Goal: Information Seeking & Learning: Learn about a topic

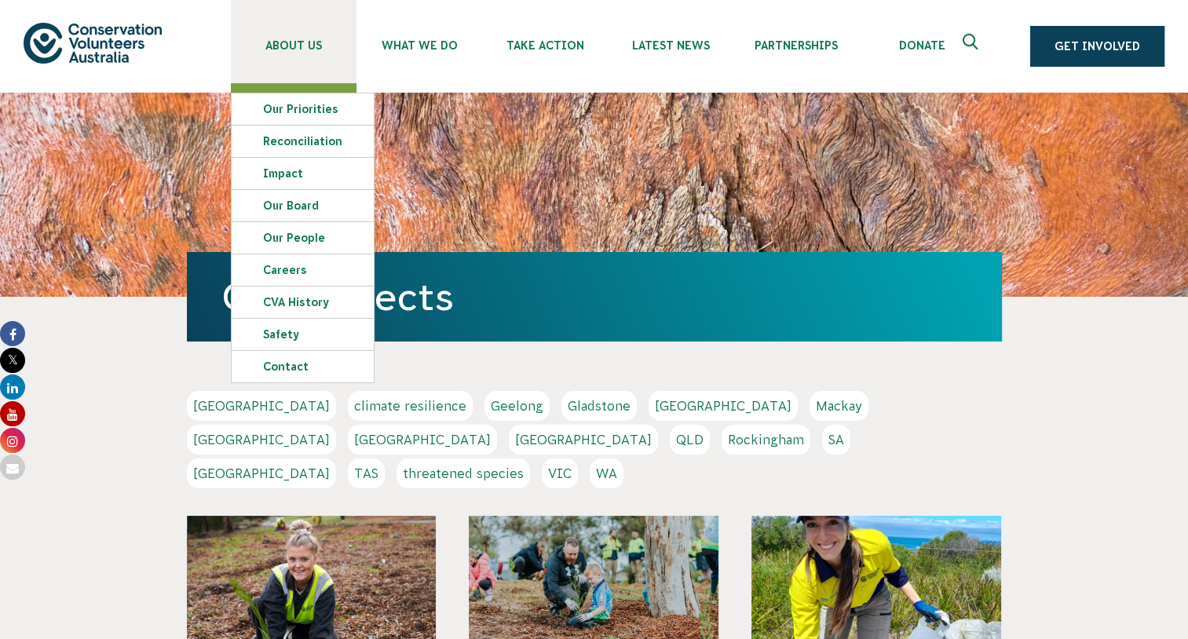
click at [298, 41] on span "About Us" at bounding box center [294, 45] width 126 height 13
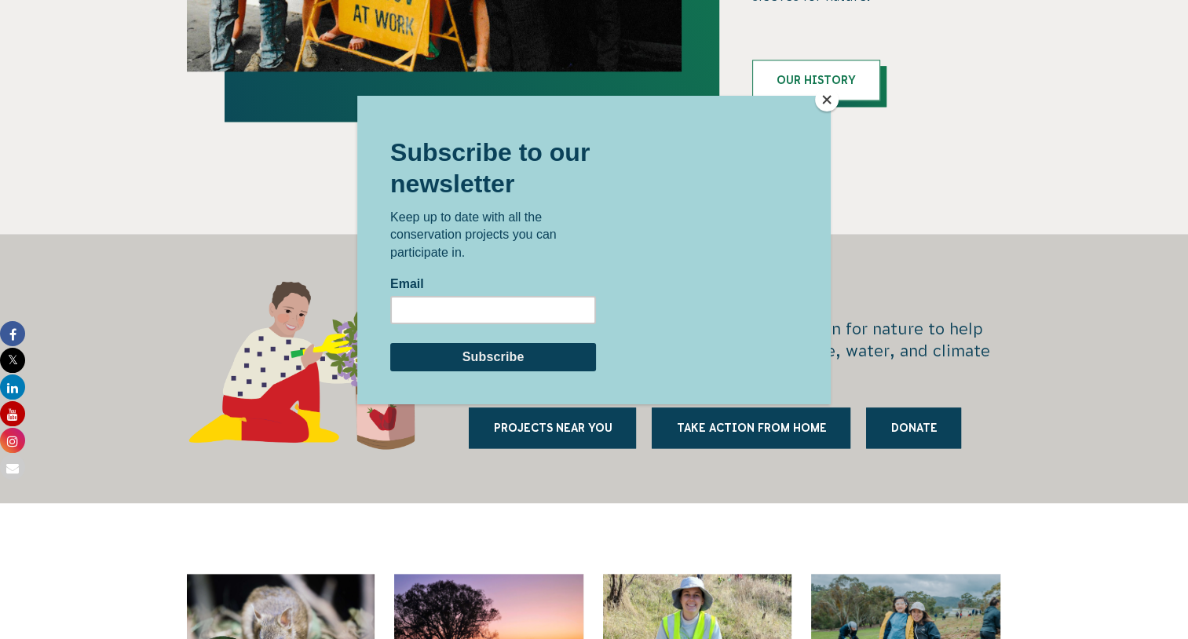
scroll to position [1849, 0]
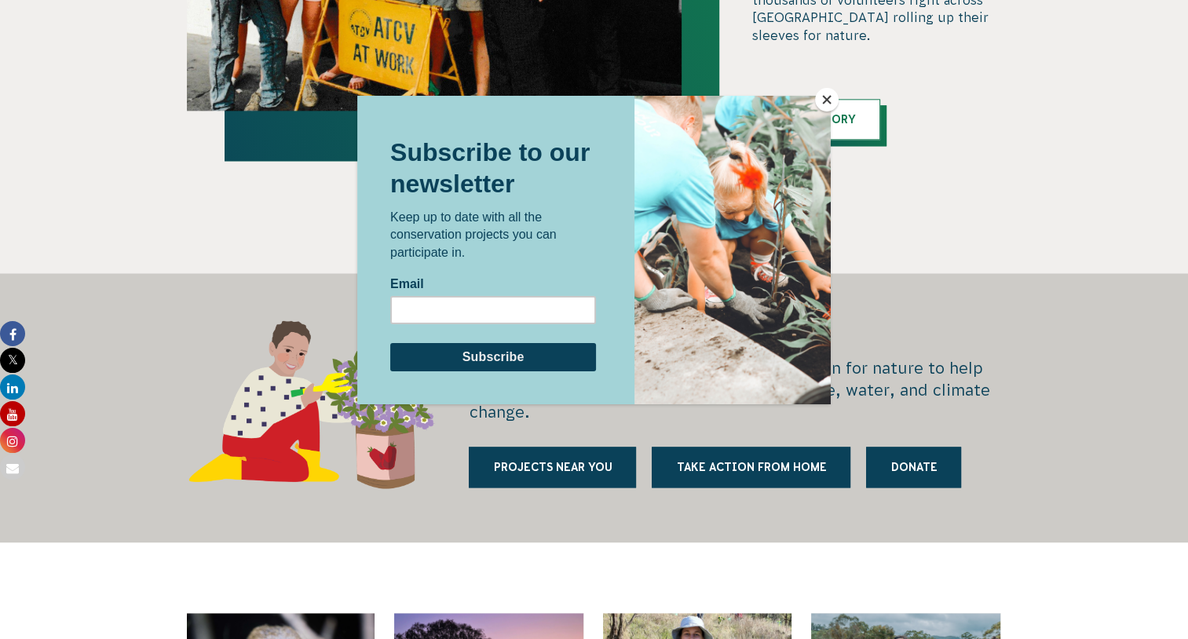
click at [821, 97] on button "Close" at bounding box center [827, 100] width 24 height 24
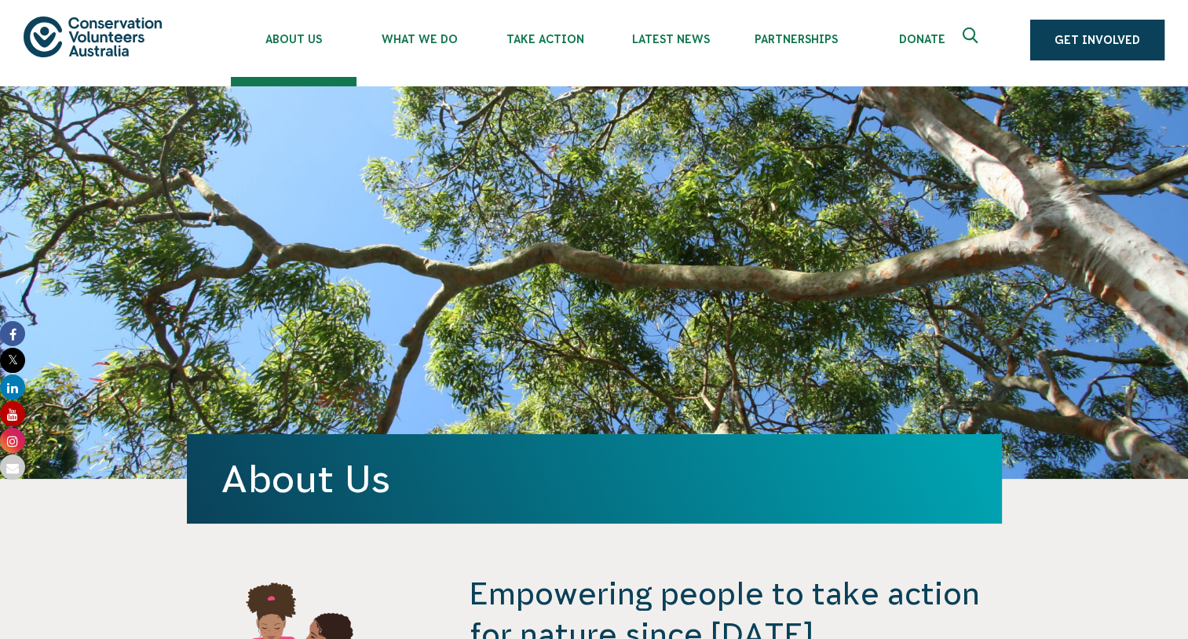
scroll to position [0, 0]
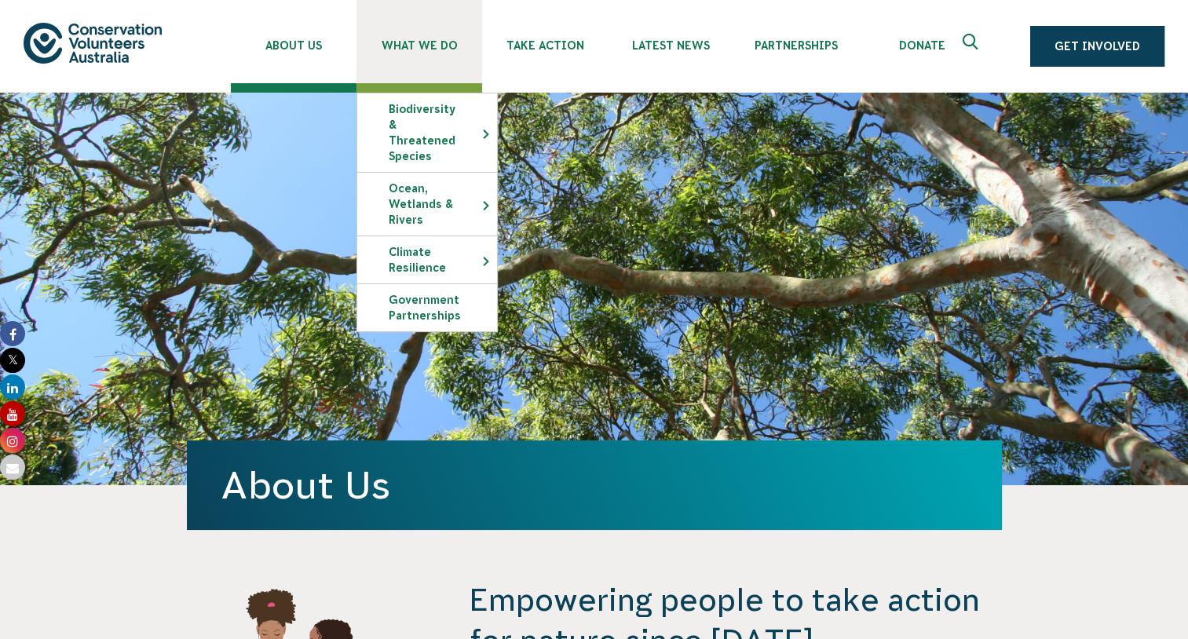
click at [440, 44] on span "What We Do" at bounding box center [419, 45] width 126 height 13
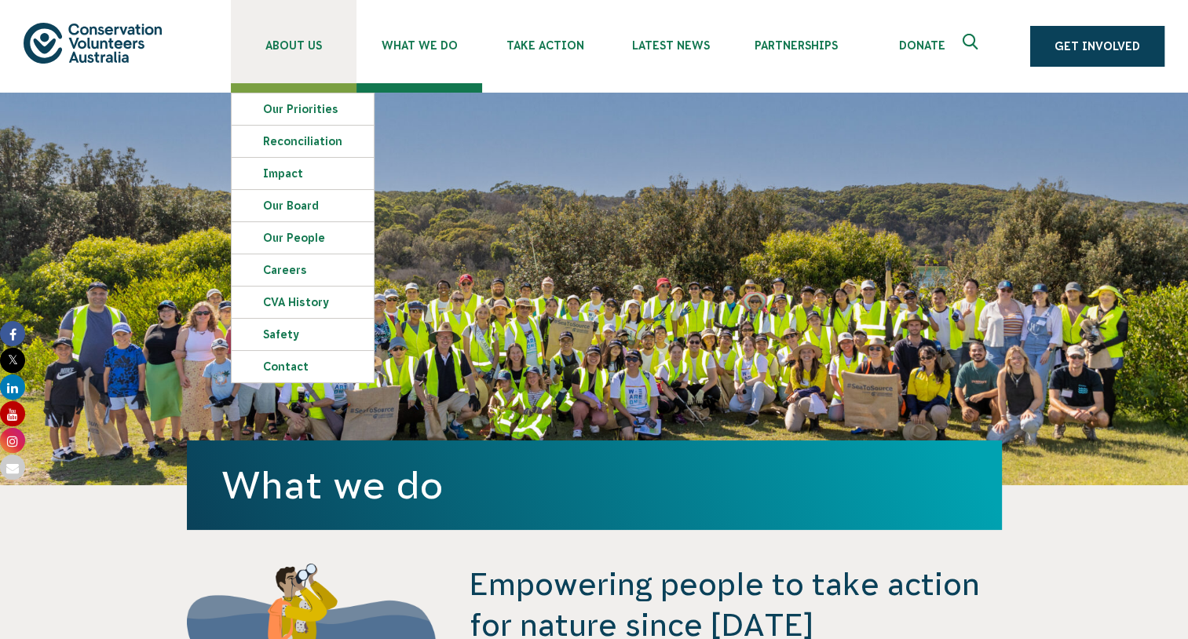
click at [289, 44] on span "About Us" at bounding box center [294, 45] width 126 height 13
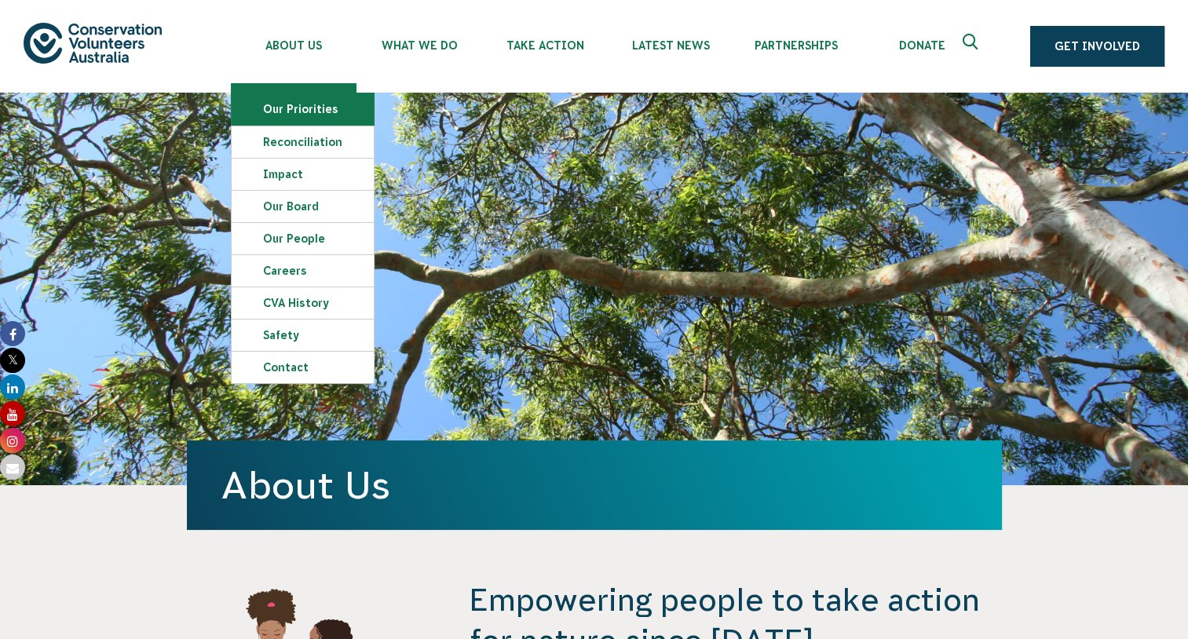
click at [293, 105] on link "Our Priorities" at bounding box center [303, 108] width 142 height 31
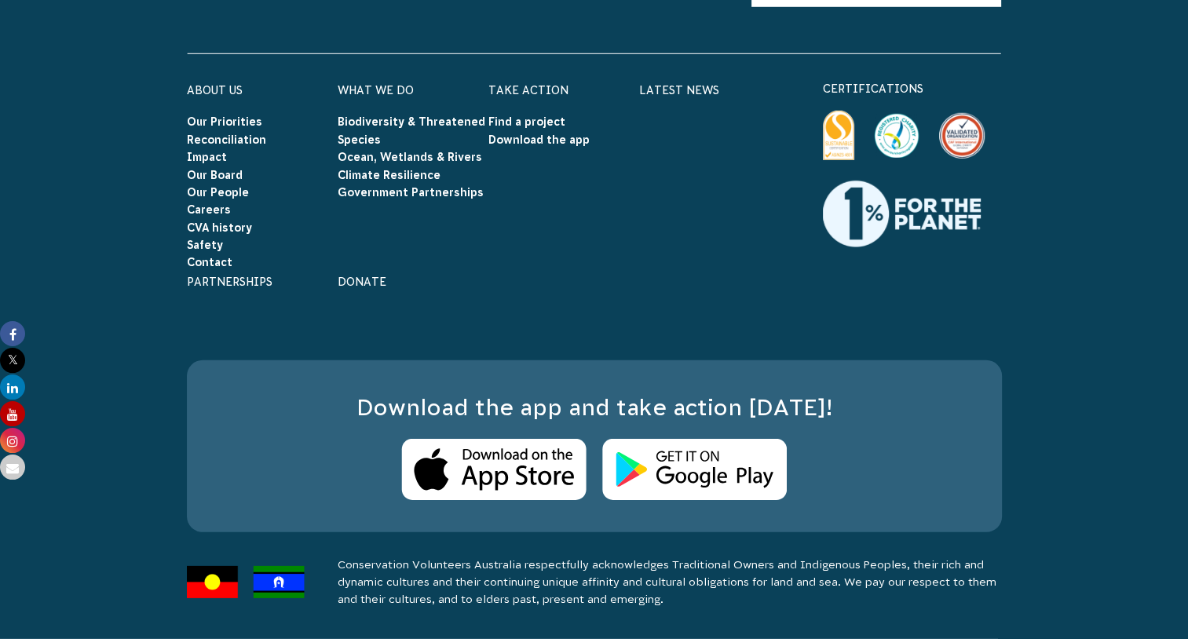
scroll to position [4260, 0]
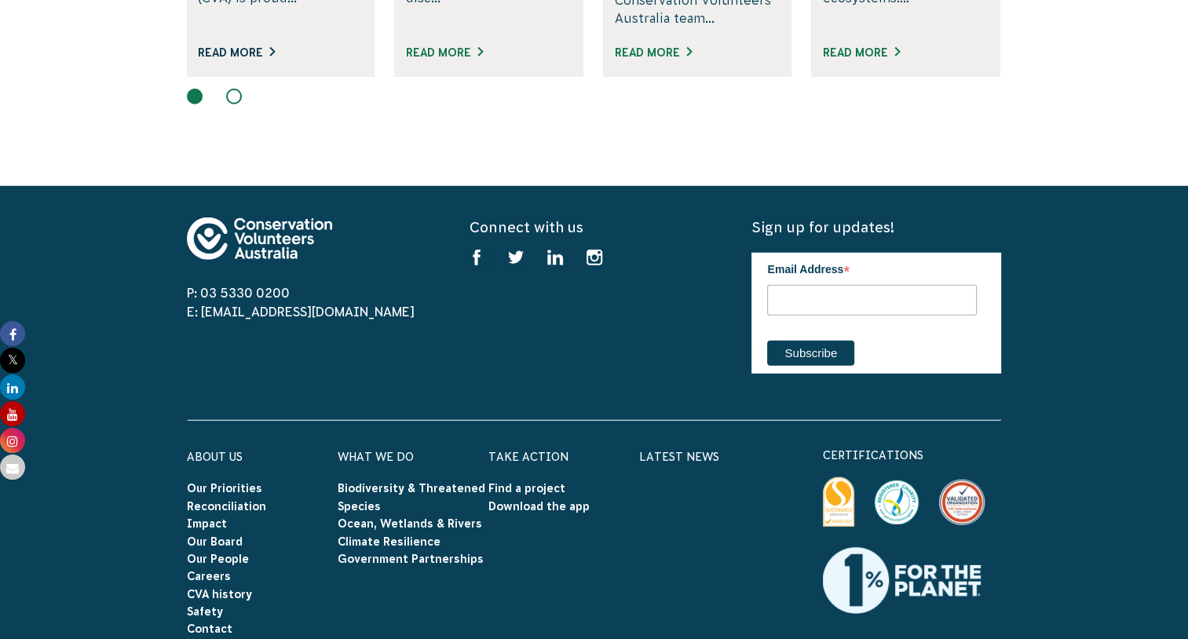
click at [223, 53] on link "Read More" at bounding box center [236, 52] width 77 height 13
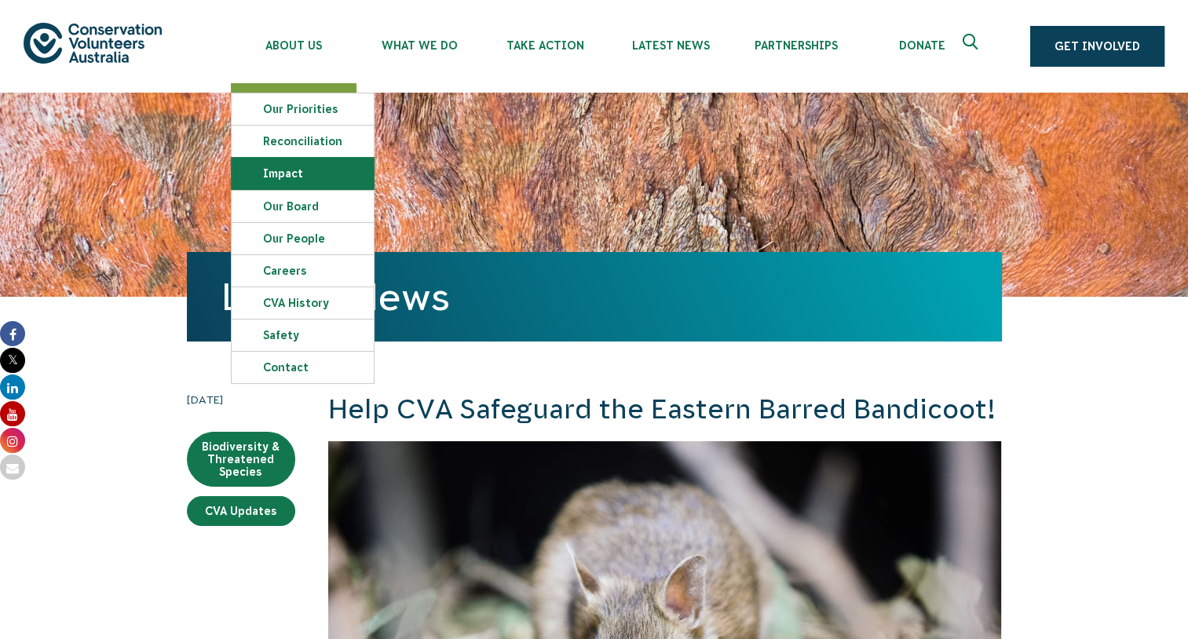
click at [293, 173] on link "Impact" at bounding box center [303, 173] width 142 height 31
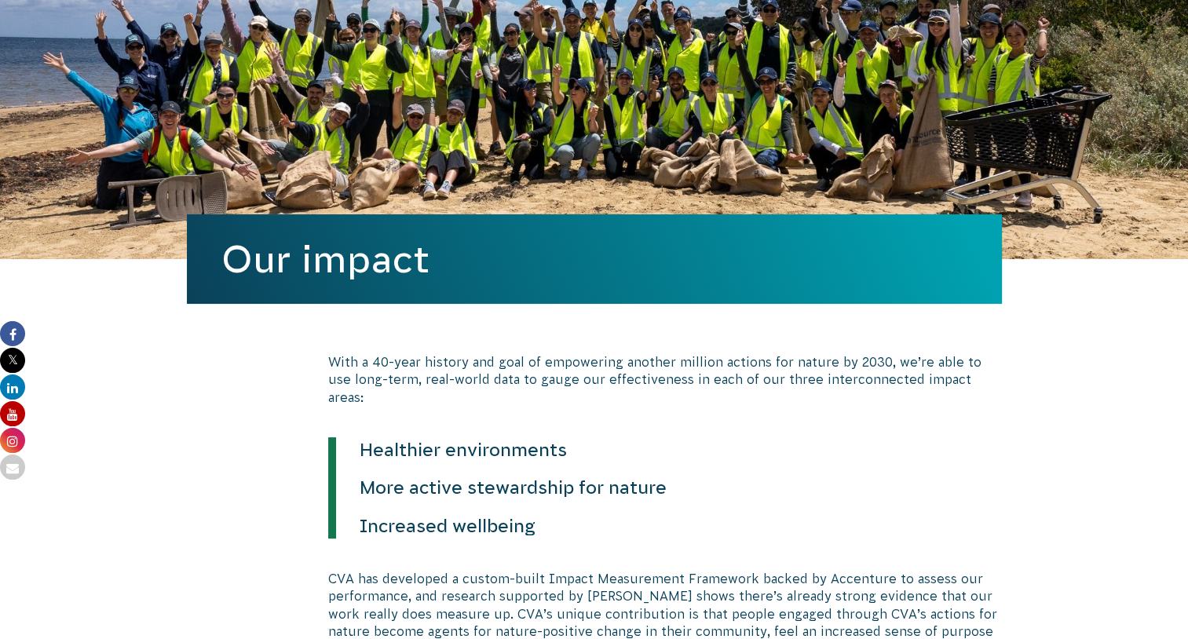
scroll to position [344, 0]
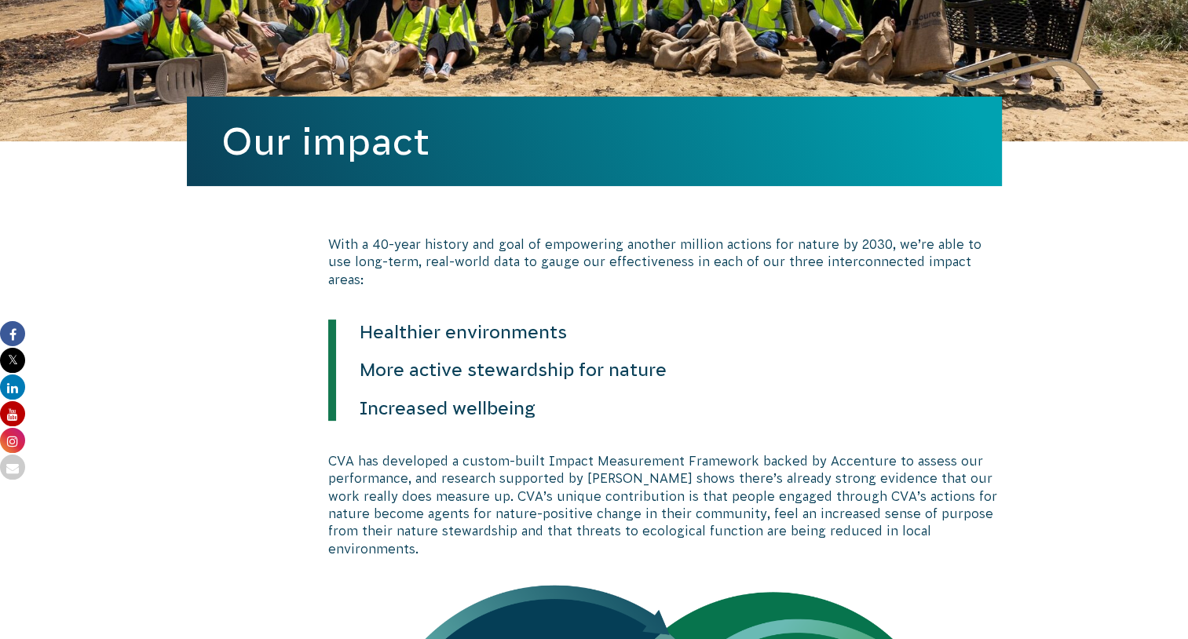
click at [747, 511] on p "CVA has developed a custom-built Impact Measurement Framework backed by Accentu…" at bounding box center [664, 504] width 673 height 105
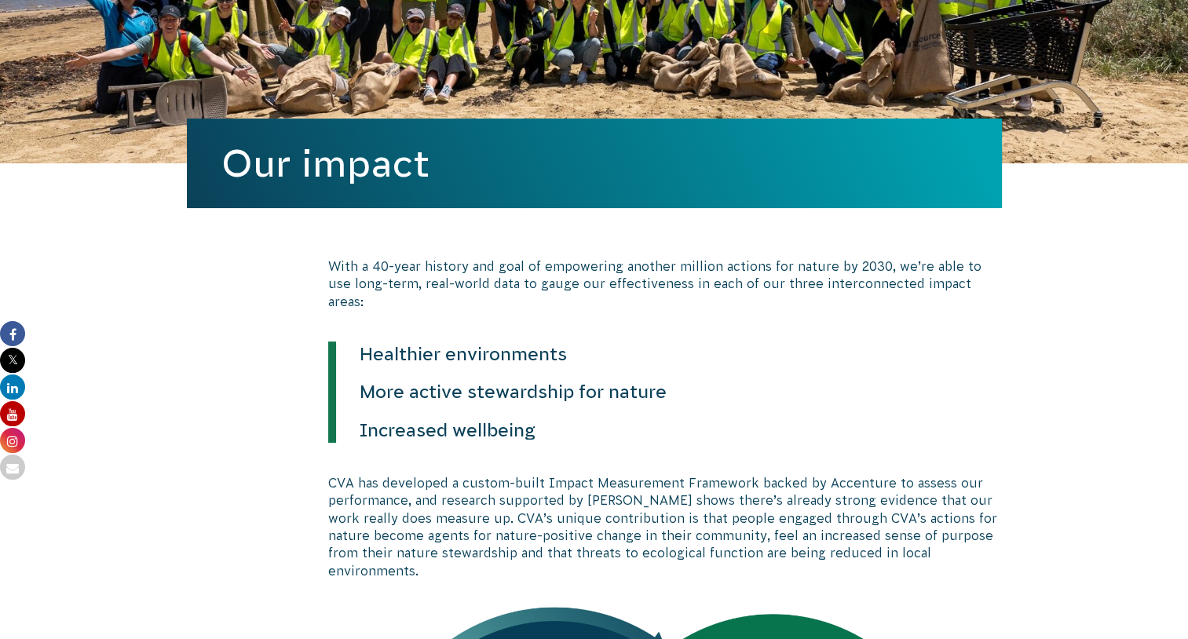
scroll to position [0, 0]
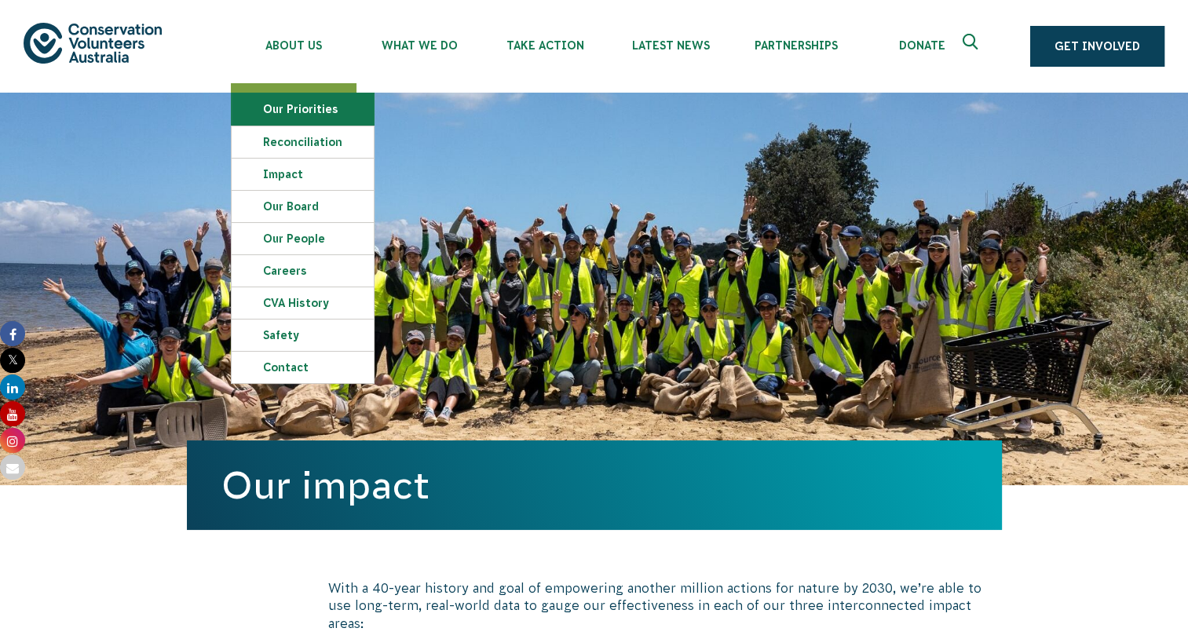
click at [298, 105] on link "Our Priorities" at bounding box center [303, 108] width 142 height 31
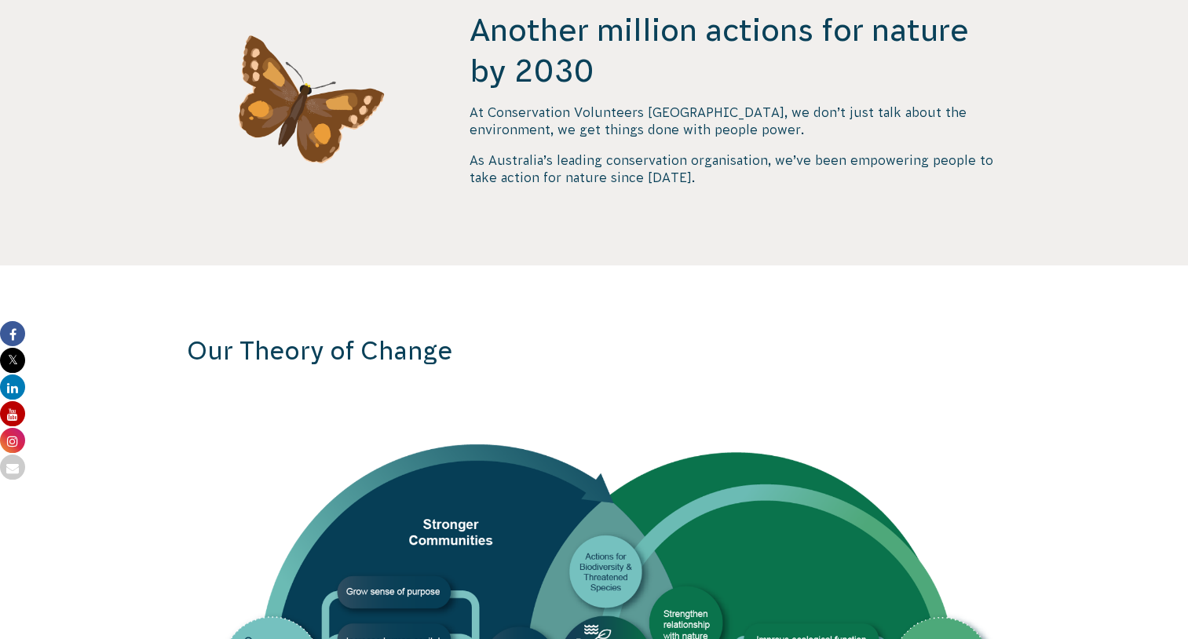
scroll to position [560, 0]
